Goal: Task Accomplishment & Management: Manage account settings

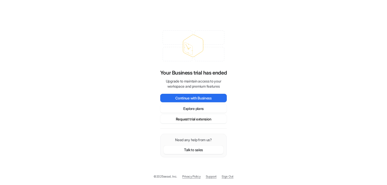
click at [194, 120] on button "Request trial extension" at bounding box center [193, 119] width 67 height 8
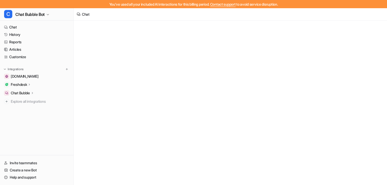
click at [160, 4] on div "You've used all your included AI interactions for this billing period. Contact …" at bounding box center [193, 4] width 387 height 8
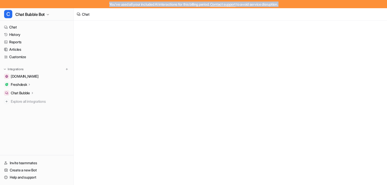
click at [160, 4] on div "You've used all your included AI interactions for this billing period. Contact …" at bounding box center [193, 4] width 387 height 8
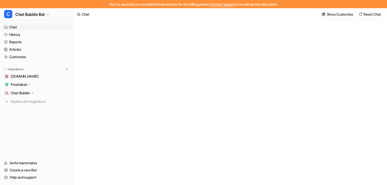
click at [141, 6] on div "You've used all your included AI interactions for this billing period. Contact …" at bounding box center [193, 4] width 387 height 8
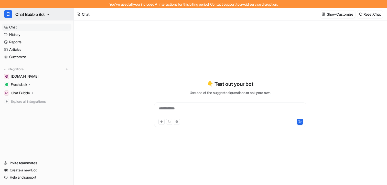
type textarea "**********"
click at [33, 14] on span "Chat Bubble Bot" at bounding box center [29, 14] width 29 height 7
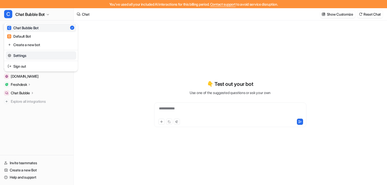
click at [28, 56] on link "Settings" at bounding box center [41, 55] width 71 height 8
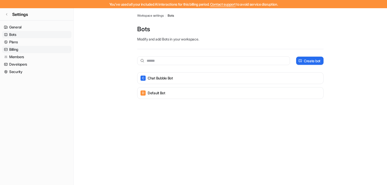
click at [22, 52] on link "Billing" at bounding box center [36, 49] width 69 height 7
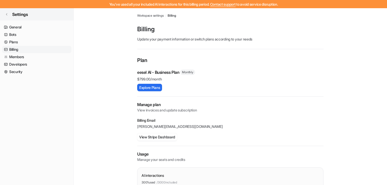
click at [18, 12] on span "Settings" at bounding box center [20, 14] width 16 height 6
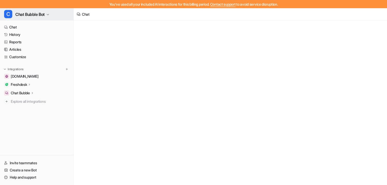
click at [32, 14] on span "Chat Bubble Bot" at bounding box center [29, 14] width 29 height 7
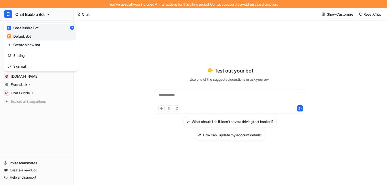
click at [30, 34] on div "D Default Bot" at bounding box center [19, 36] width 24 height 5
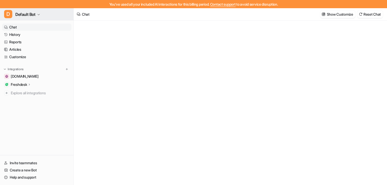
type textarea "**********"
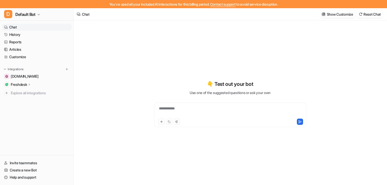
click at [29, 84] on icon at bounding box center [30, 84] width 4 height 4
click at [27, 106] on p "AI Agent" at bounding box center [22, 106] width 14 height 5
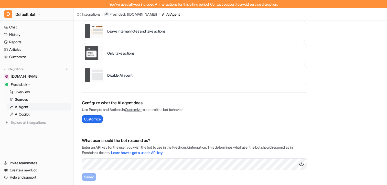
scroll to position [54, 0]
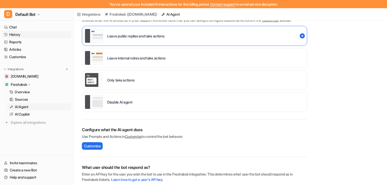
click at [20, 35] on link "History" at bounding box center [36, 34] width 69 height 7
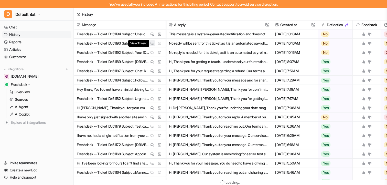
scroll to position [13, 0]
click at [153, 43] on img at bounding box center [152, 43] width 4 height 4
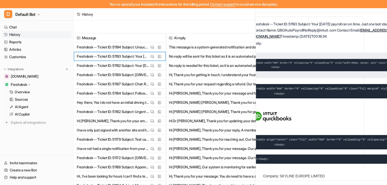
scroll to position [0, 0]
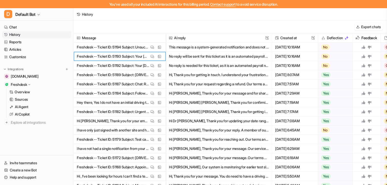
click at [206, 29] on div "Export chats" at bounding box center [230, 26] width 313 height 13
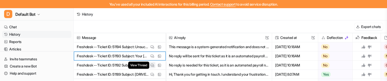
click at [151, 65] on img at bounding box center [152, 66] width 4 height 4
